Goal: Information Seeking & Learning: Check status

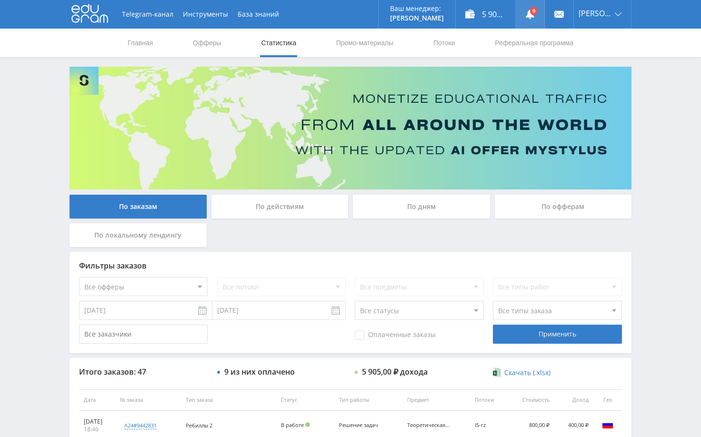
click at [534, 13] on icon at bounding box center [530, 15] width 10 height 10
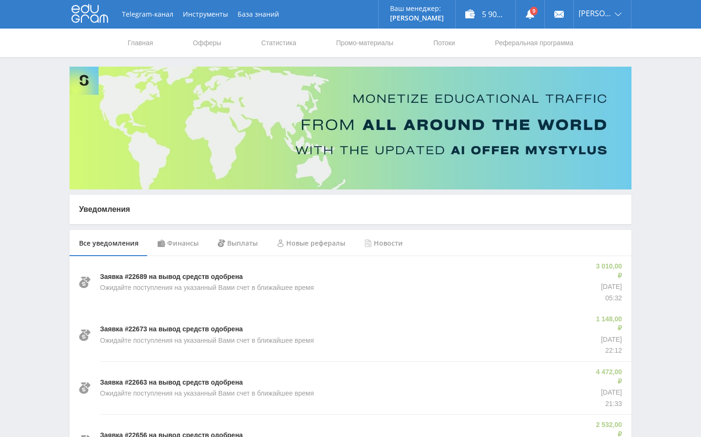
click at [180, 240] on div "Финансы" at bounding box center [178, 243] width 60 height 27
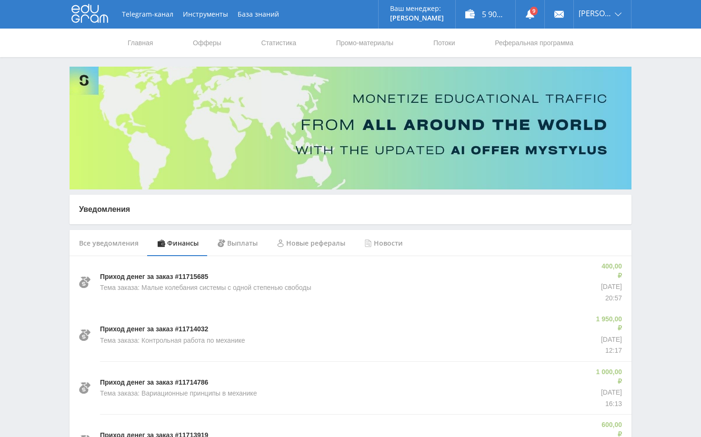
click at [115, 240] on div "Все уведомления" at bounding box center [108, 243] width 79 height 27
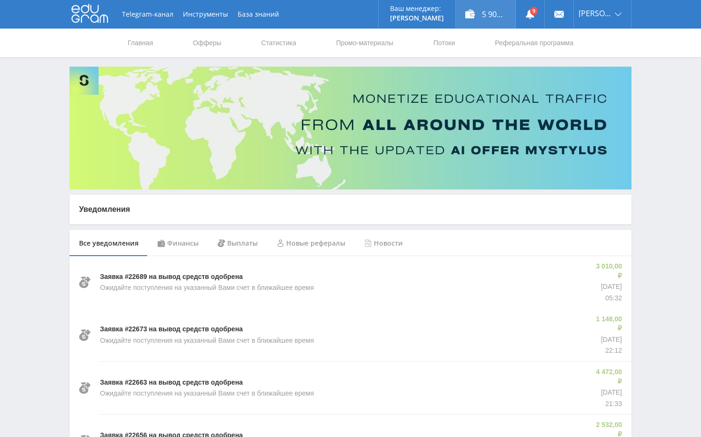
click at [500, 19] on div "5 905,70 ₽" at bounding box center [484, 14] width 59 height 29
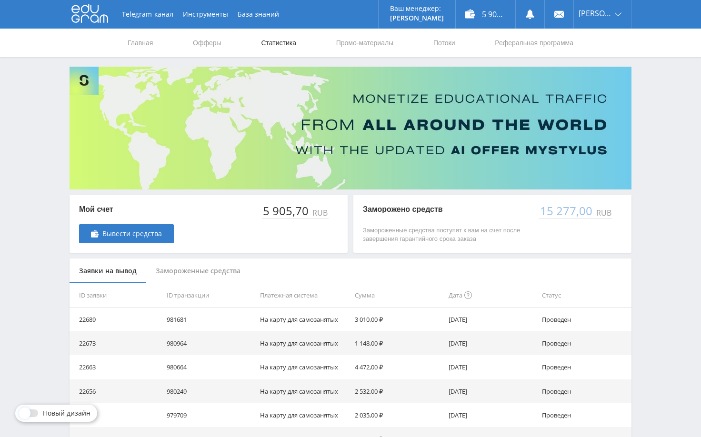
click at [289, 45] on link "Статистика" at bounding box center [278, 43] width 37 height 29
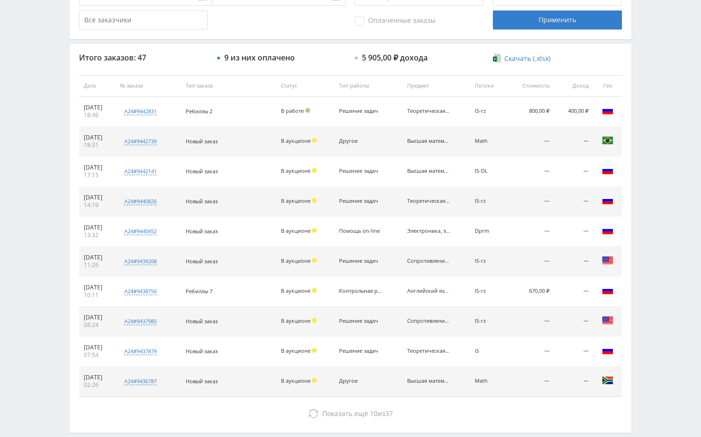
scroll to position [362, 0]
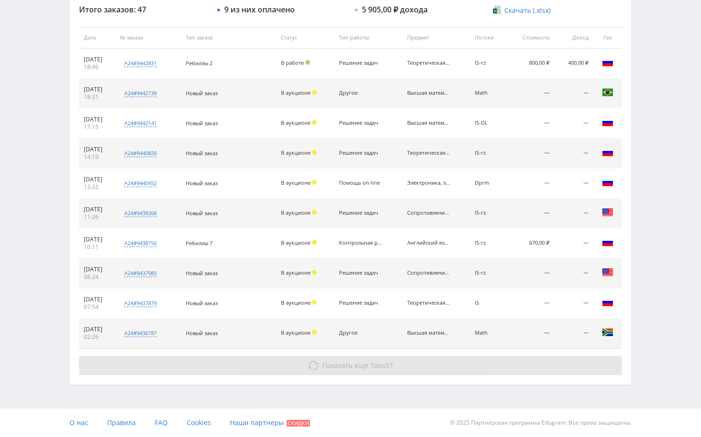
click at [537, 358] on button "Показать ещё 10 из 37" at bounding box center [350, 365] width 543 height 19
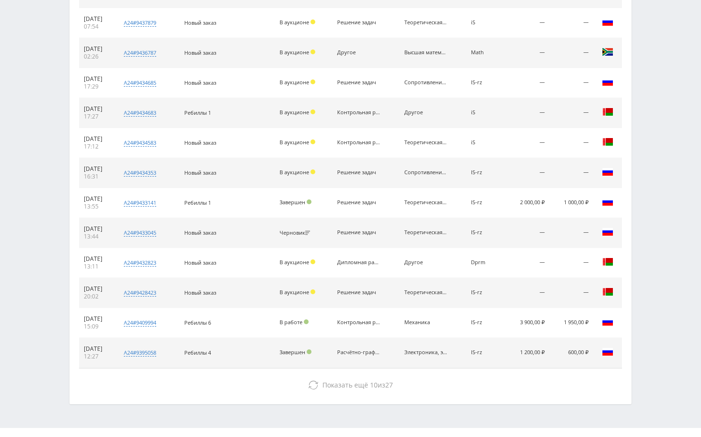
scroll to position [662, 0]
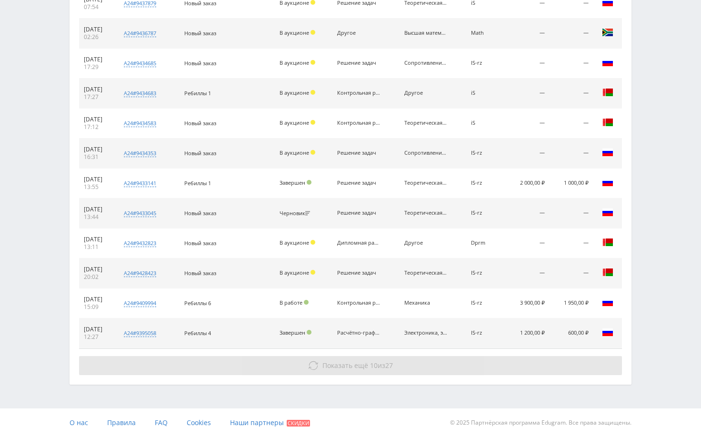
click at [579, 373] on button "Показать ещё 10 из 27" at bounding box center [350, 365] width 543 height 19
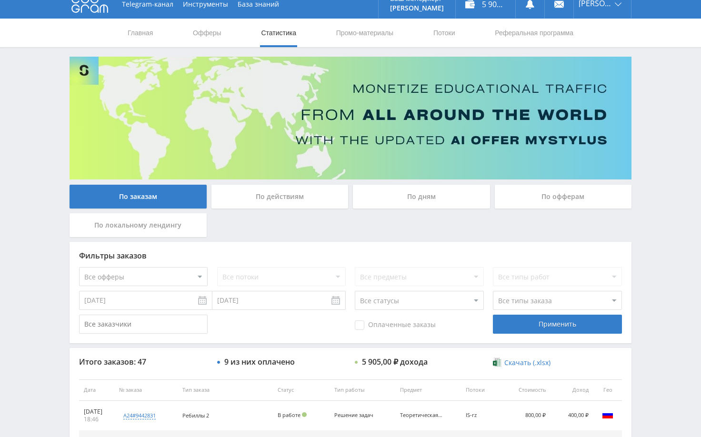
scroll to position [0, 0]
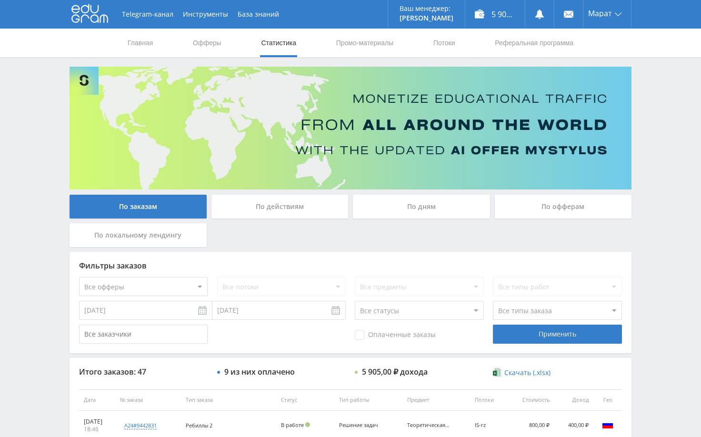
click at [676, 170] on div "Telegram-канал Инструменты База знаний Ваш менеджер: [PERSON_NAME] Alex Online …" at bounding box center [350, 399] width 701 height 799
click at [647, 126] on div "Telegram-канал Инструменты База знаний Ваш менеджер: [PERSON_NAME] Alex Online …" at bounding box center [350, 399] width 701 height 799
click at [672, 143] on div "Telegram-канал Инструменты База знаний Ваш менеджер: [PERSON_NAME] Alex Online …" at bounding box center [350, 399] width 701 height 799
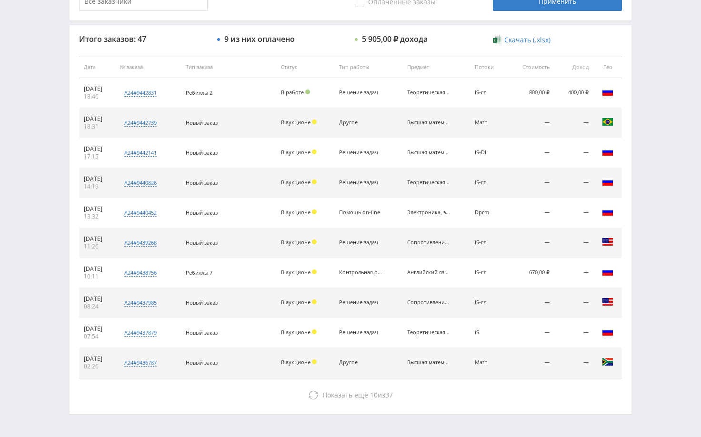
scroll to position [333, 0]
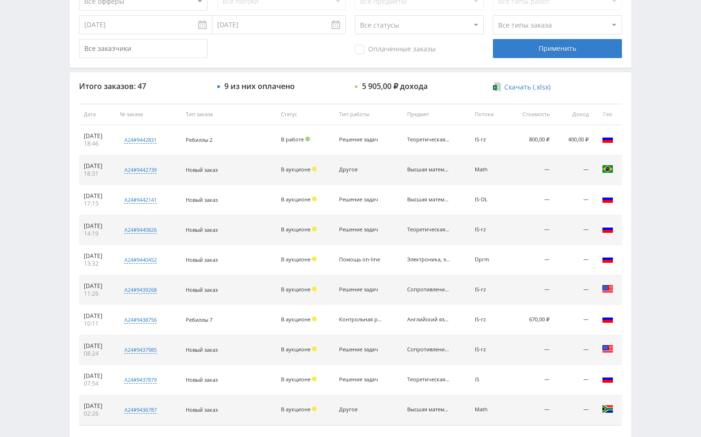
scroll to position [95, 0]
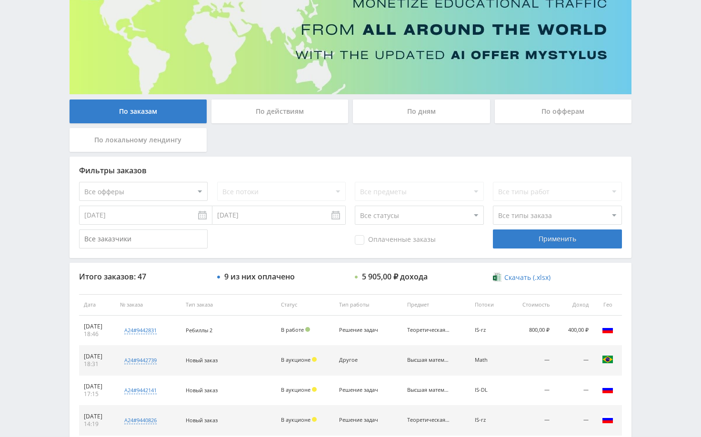
click at [673, 151] on div "Telegram-канал Инструменты База знаний Ваш менеджер: [PERSON_NAME] Online @edug…" at bounding box center [350, 304] width 701 height 799
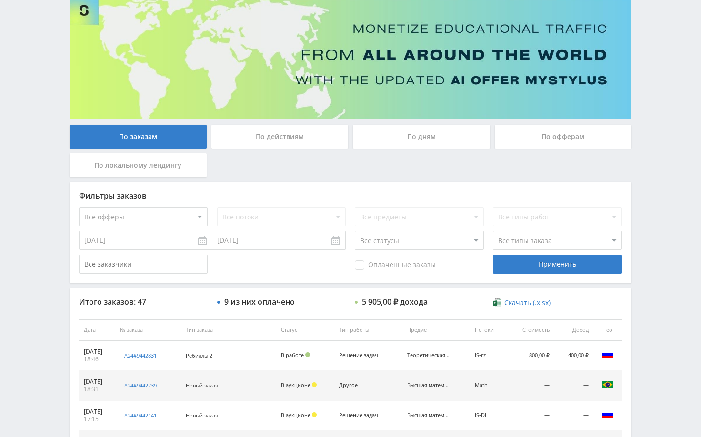
scroll to position [0, 0]
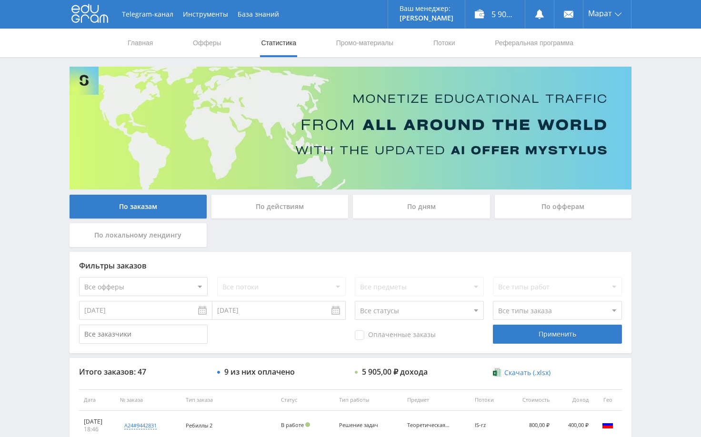
drag, startPoint x: 663, startPoint y: 127, endPoint x: 663, endPoint y: 116, distance: 10.9
click at [663, 126] on div "Telegram-канал Инструменты База знаний Ваш менеджер: [PERSON_NAME] Online @edug…" at bounding box center [350, 399] width 701 height 799
click at [641, 128] on div "Telegram-канал Инструменты База знаний Ваш менеджер: [PERSON_NAME] Online @edug…" at bounding box center [350, 399] width 701 height 799
